Goal: Task Accomplishment & Management: Use online tool/utility

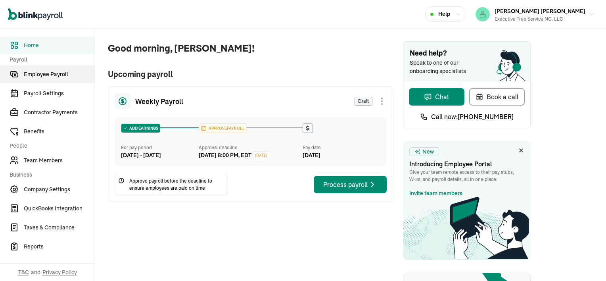
click at [33, 73] on span "Employee Payroll" at bounding box center [59, 74] width 71 height 8
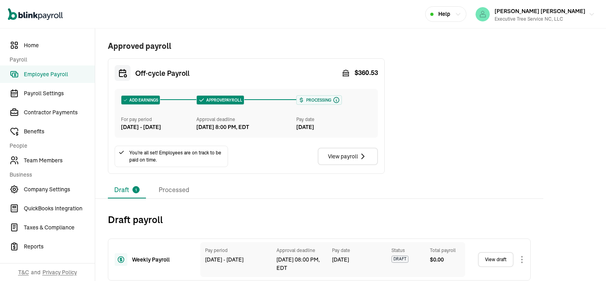
scroll to position [135, 0]
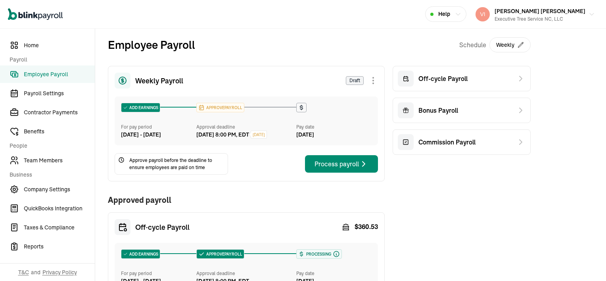
click at [340, 192] on div "Weekly Payroll Draft ADD EARNINGS For pay period [DATE] - [DATE] APPROVE PAYROL…" at bounding box center [246, 197] width 277 height 262
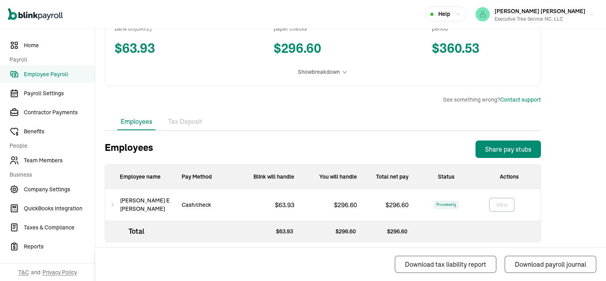
scroll to position [183, 0]
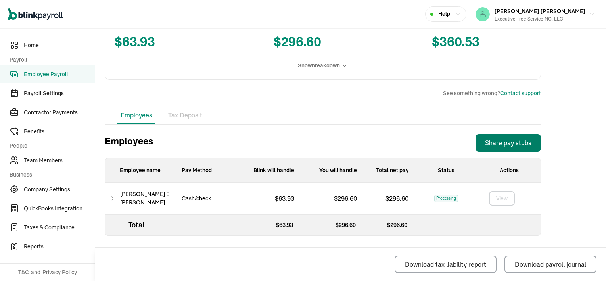
click at [495, 145] on div "Share pay stubs" at bounding box center [508, 143] width 46 height 10
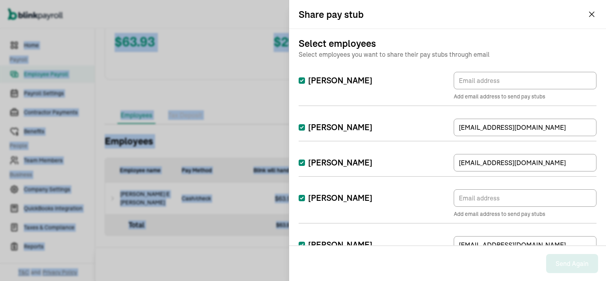
click at [591, 13] on button "[PERSON_NAME] [PERSON_NAME] Executive Tree Service NC, LLC" at bounding box center [536, 14] width 126 height 20
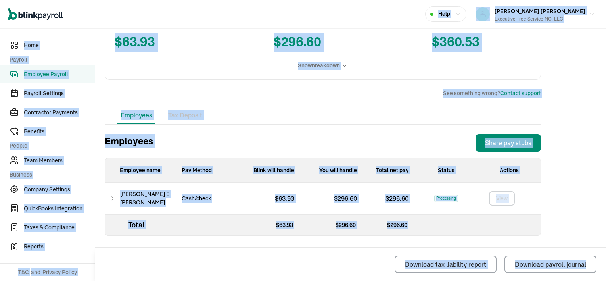
click at [114, 198] on icon at bounding box center [113, 199] width 6 height 10
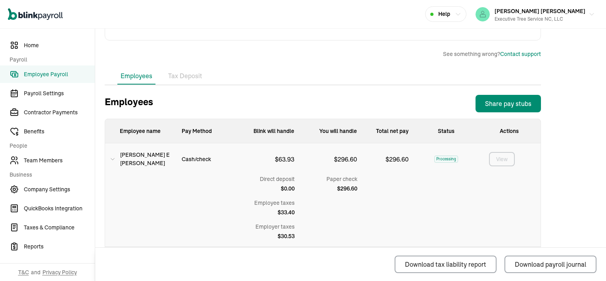
scroll to position [254, 0]
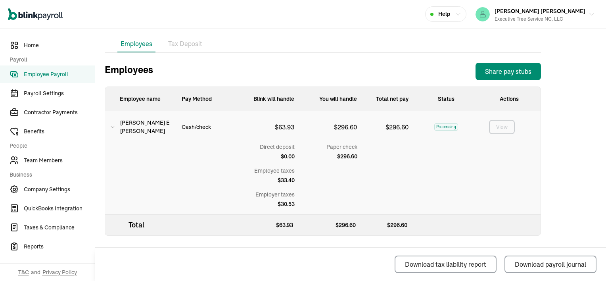
click at [462, 15] on icon "button" at bounding box center [458, 14] width 6 height 6
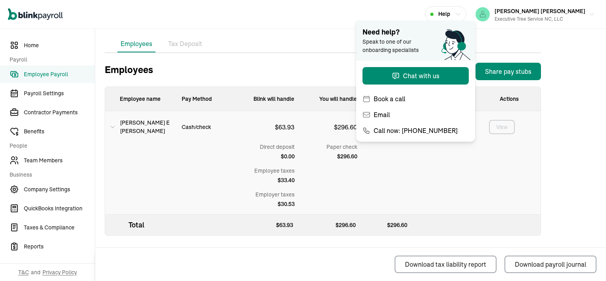
click at [462, 15] on icon "button" at bounding box center [458, 14] width 6 height 6
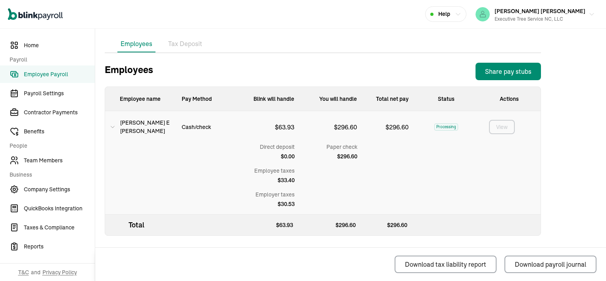
click at [112, 125] on icon at bounding box center [113, 127] width 6 height 10
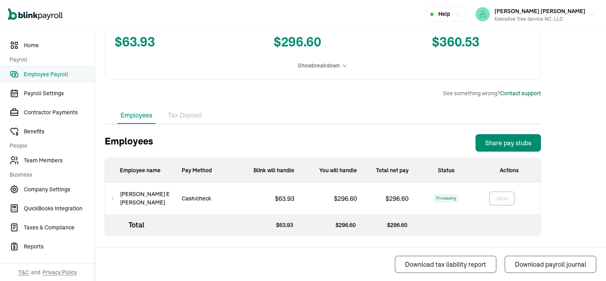
click at [513, 95] on div "Contact support" at bounding box center [521, 93] width 41 height 8
